Goal: Navigation & Orientation: Find specific page/section

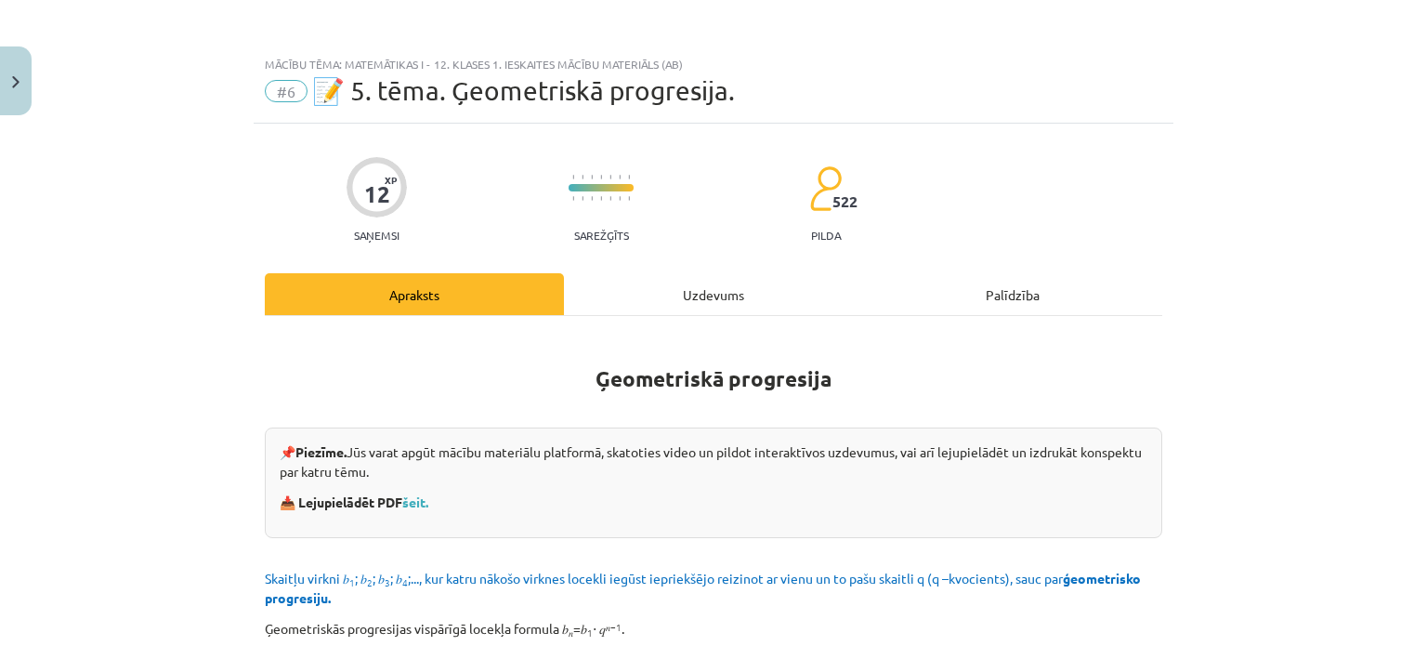
scroll to position [2364, 0]
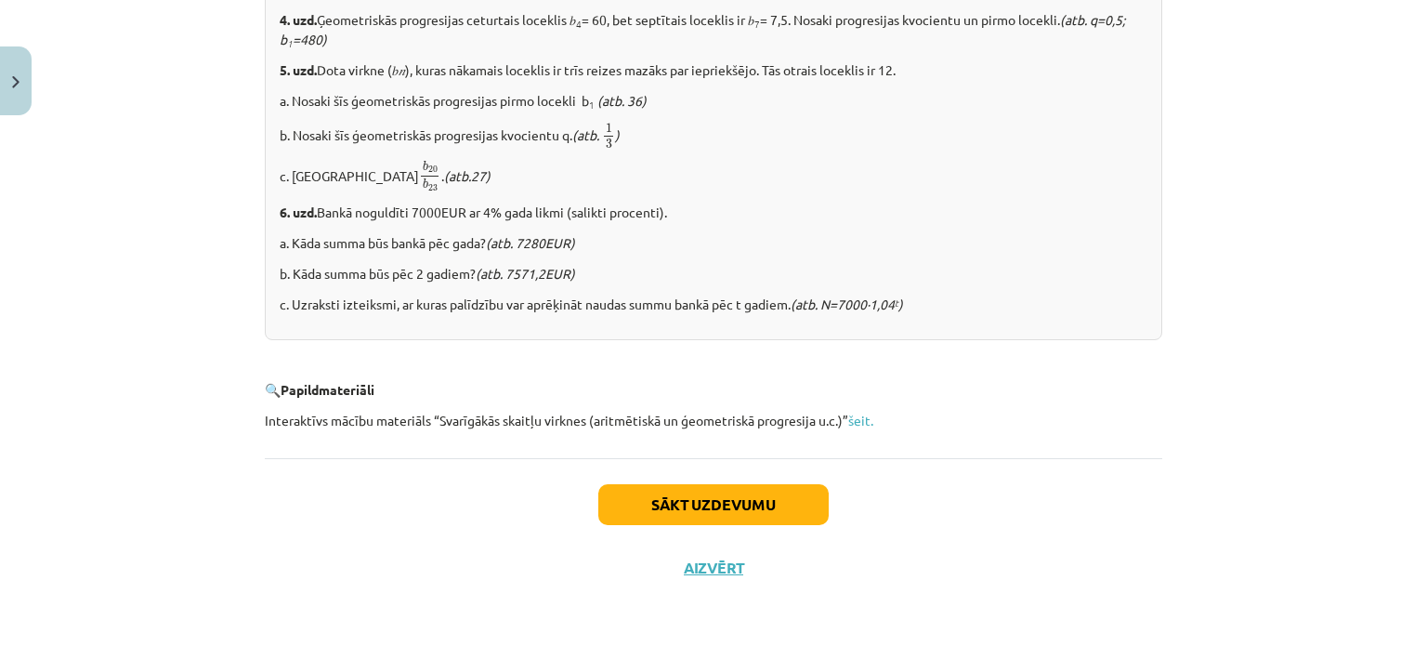
click at [1087, 473] on div "Sākt uzdevumu Aizvērt" at bounding box center [713, 523] width 897 height 130
click at [3, 110] on button "Close" at bounding box center [16, 80] width 32 height 69
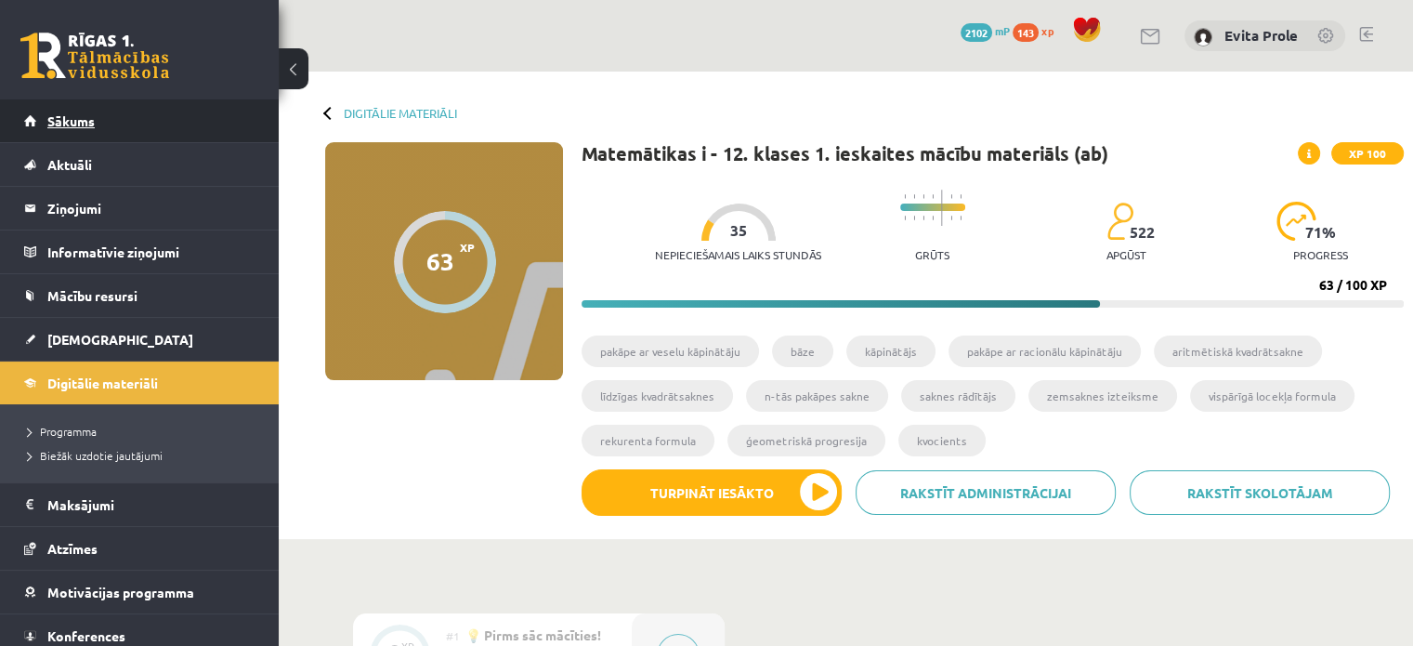
click at [103, 118] on link "Sākums" at bounding box center [139, 120] width 231 height 43
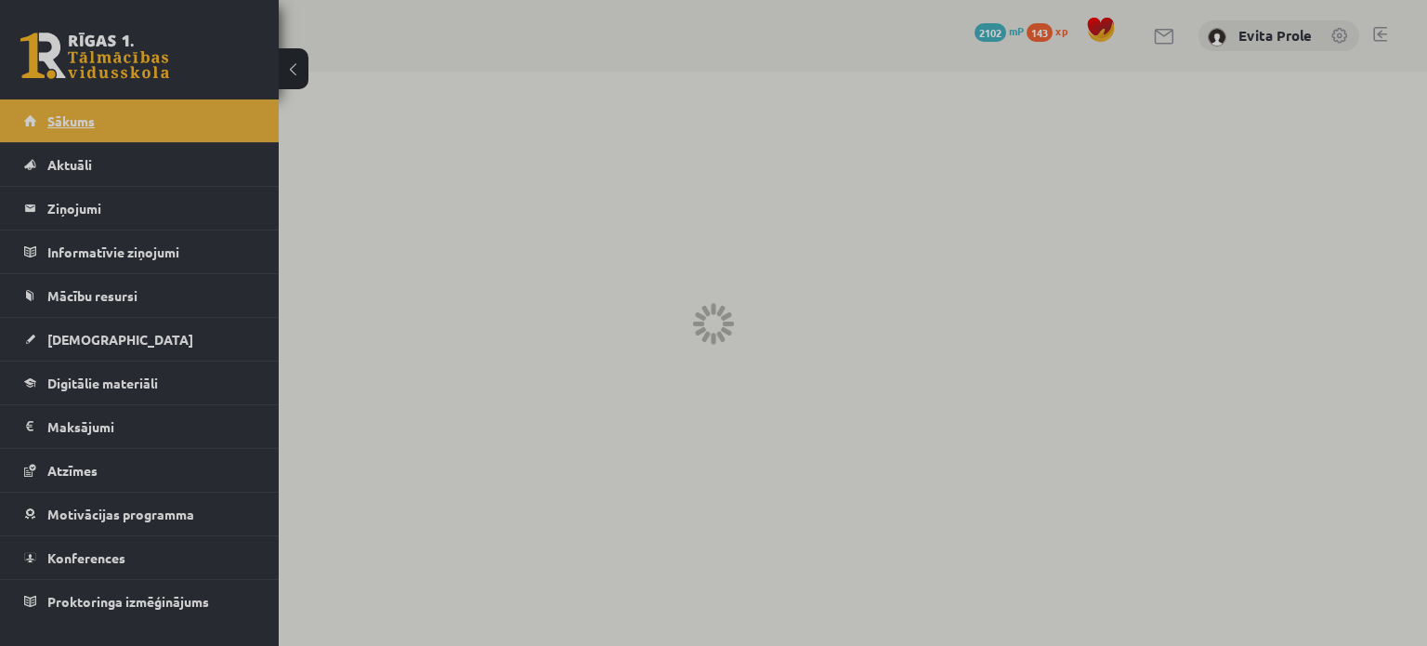
click at [103, 118] on div at bounding box center [713, 323] width 1427 height 646
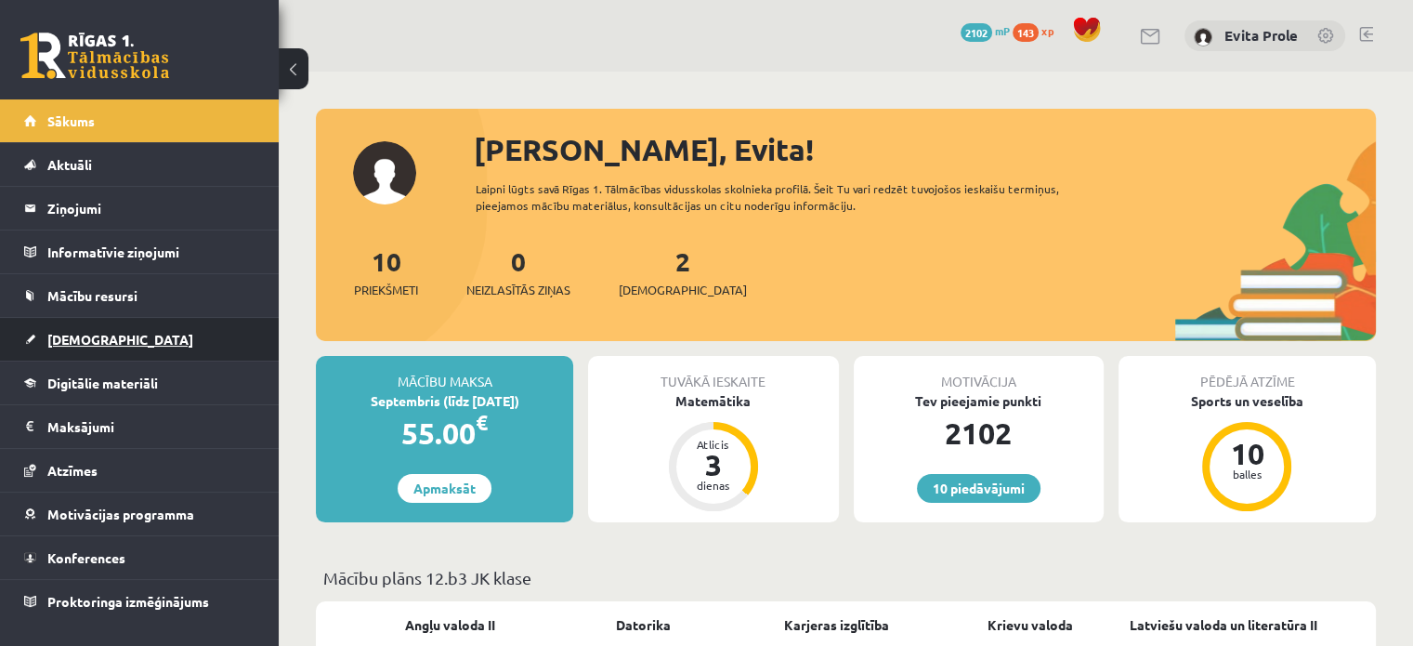
click at [96, 341] on span "[DEMOGRAPHIC_DATA]" at bounding box center [120, 339] width 146 height 17
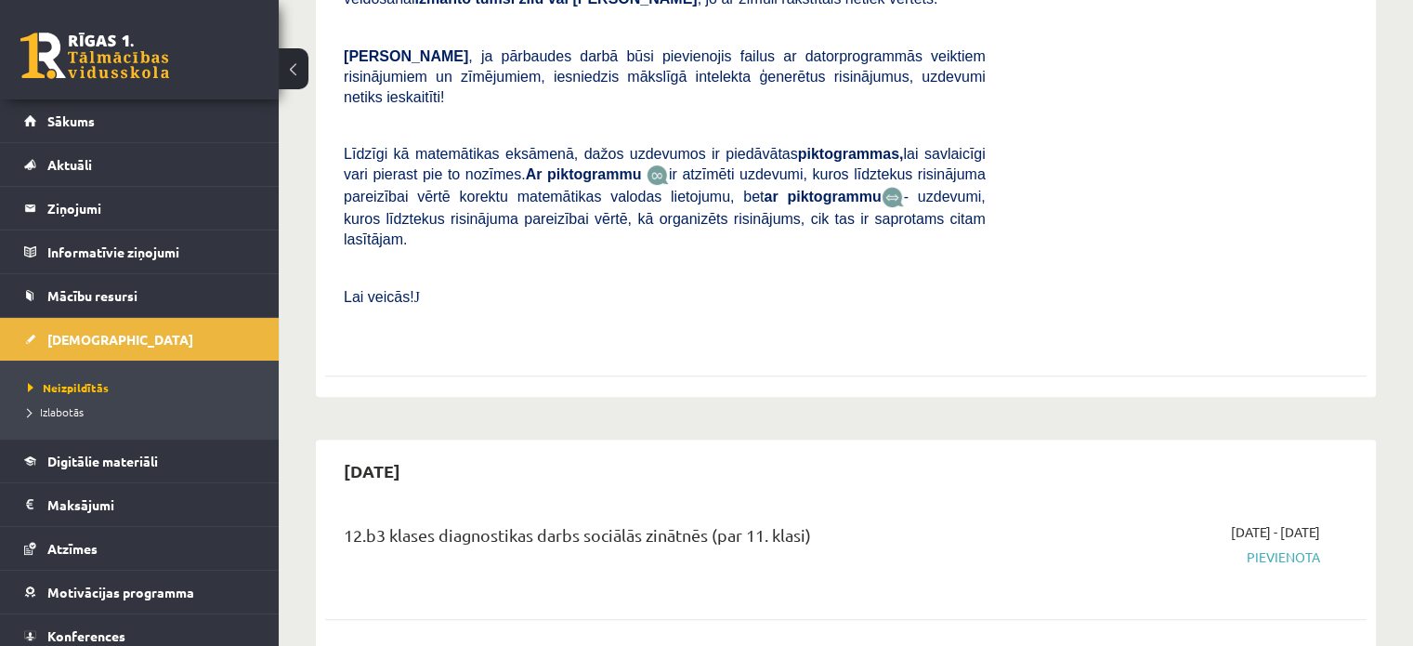
scroll to position [615, 0]
